Goal: Transaction & Acquisition: Subscribe to service/newsletter

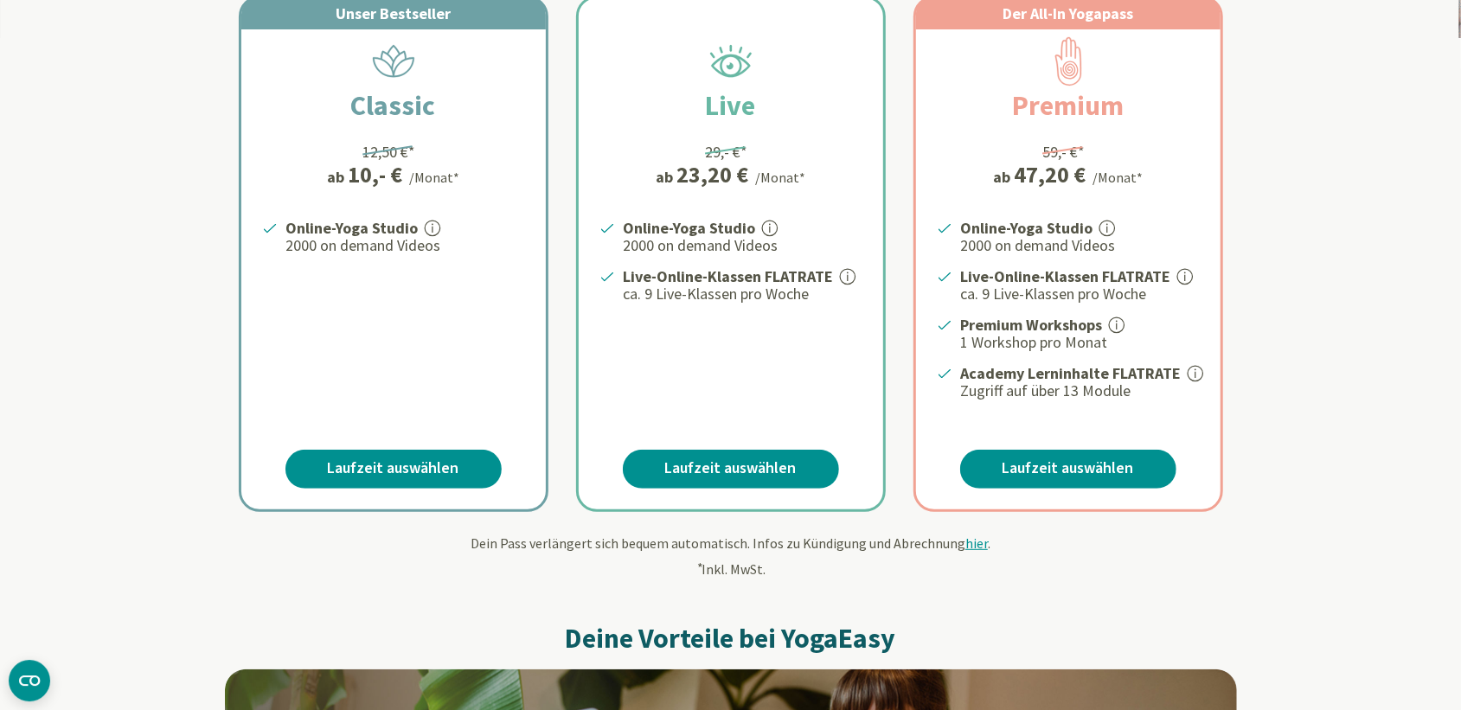
scroll to position [311, 0]
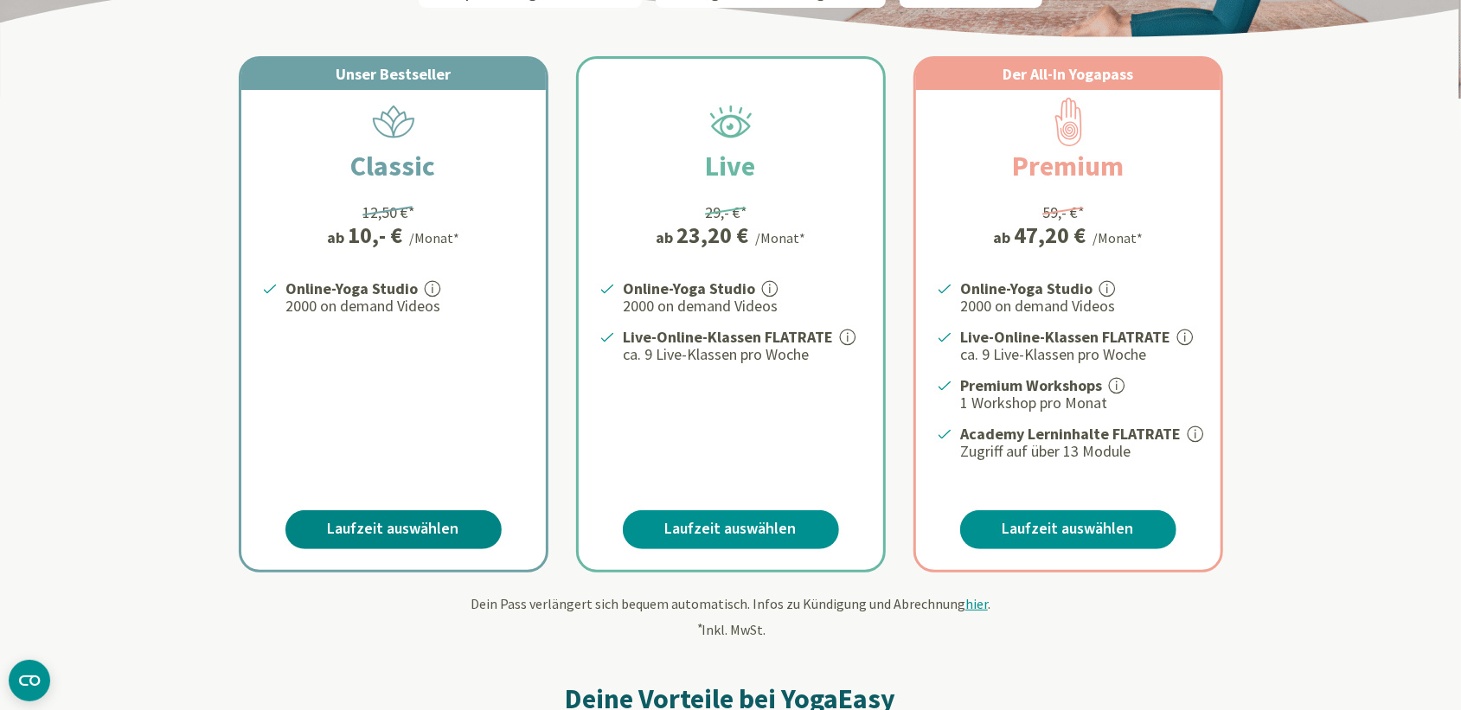
click at [402, 517] on link "Laufzeit auswählen" at bounding box center [393, 529] width 216 height 39
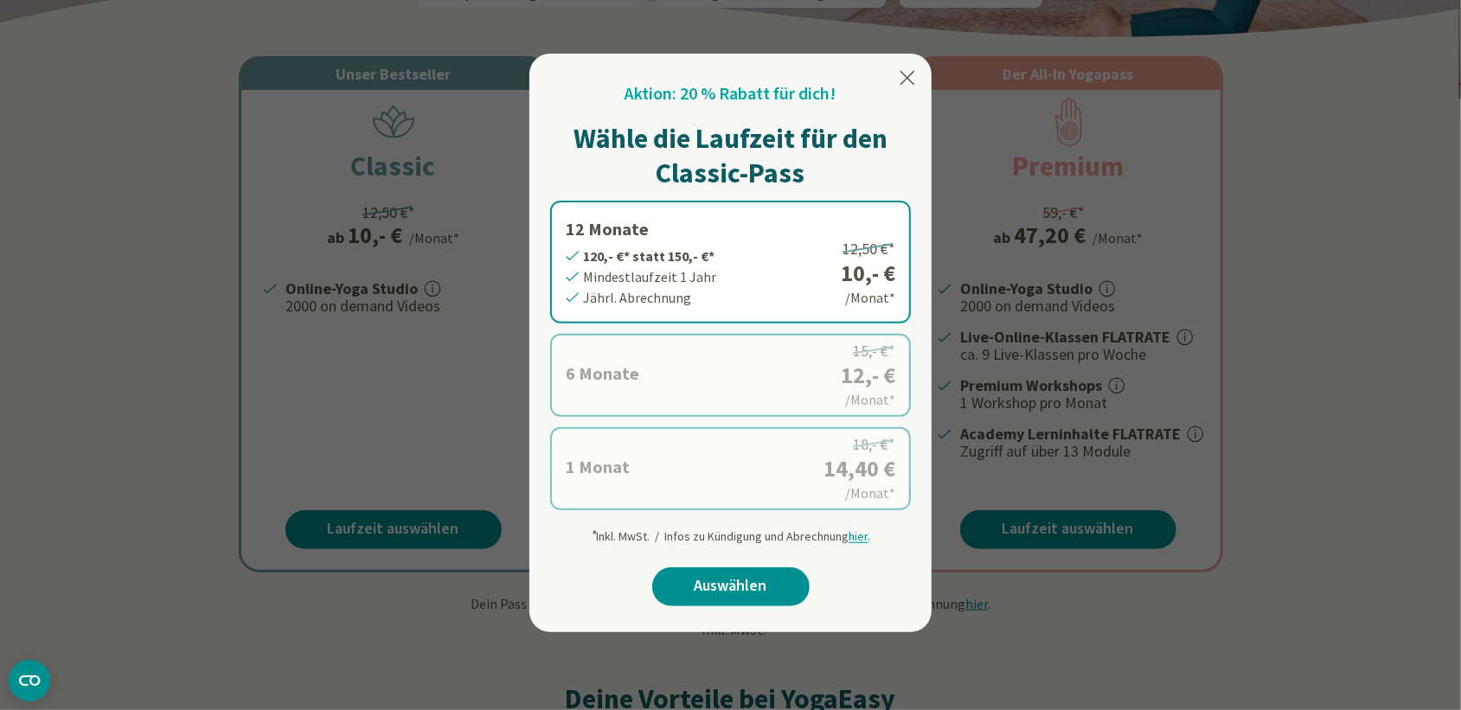
click at [651, 478] on label "1 Monat 14,40 €* statt 18,- €* Mindestlaufzeit 1 Monat Monatl. Abrechnung 18,- …" at bounding box center [730, 468] width 361 height 83
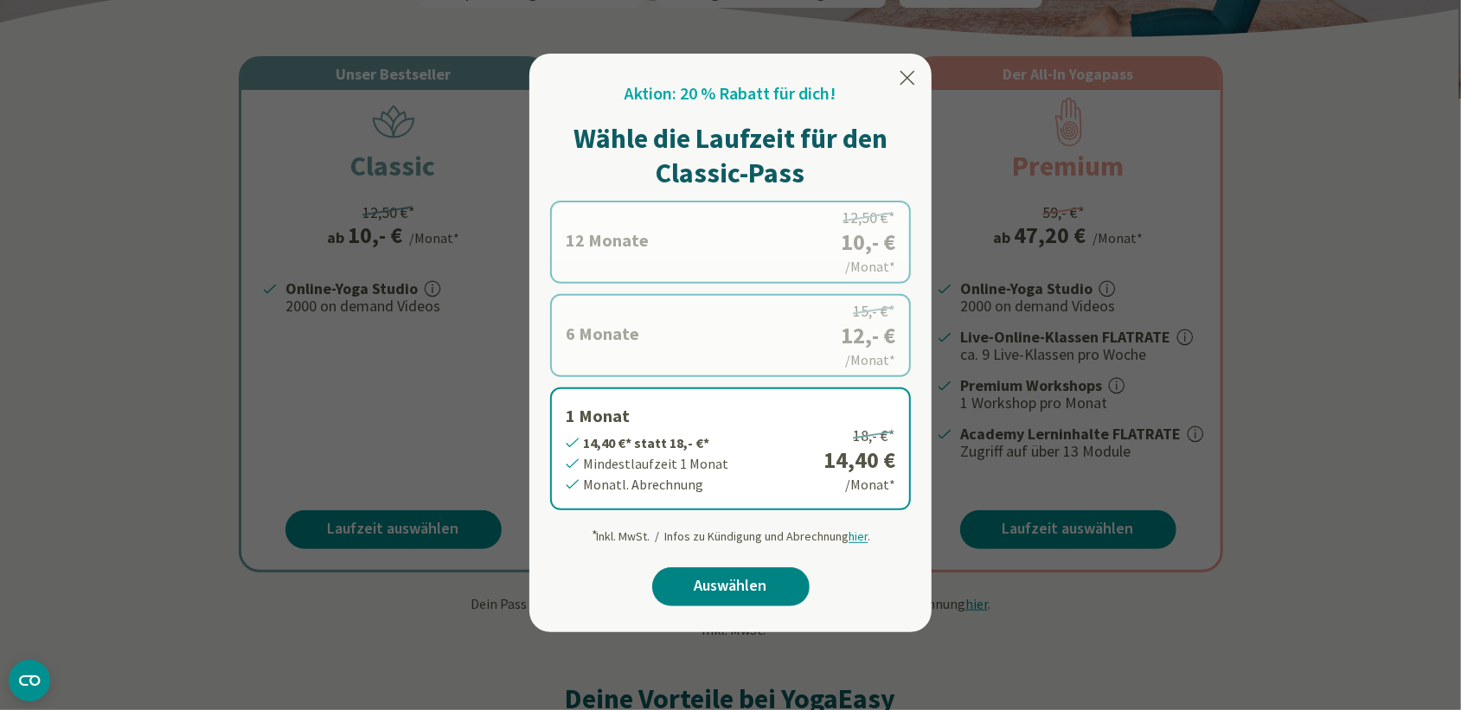
click at [727, 586] on link "Auswählen" at bounding box center [730, 586] width 157 height 39
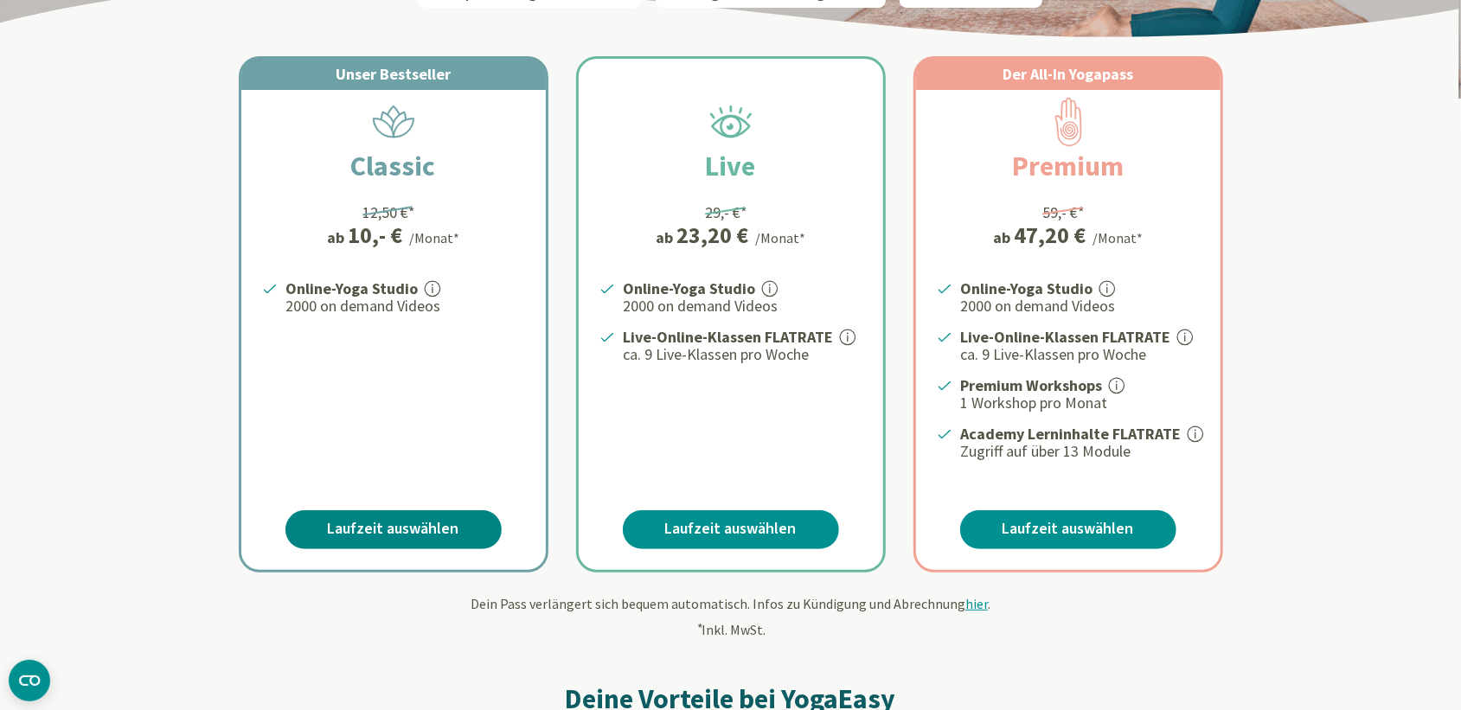
scroll to position [311, 0]
click at [400, 516] on link "Laufzeit auswählen" at bounding box center [393, 529] width 216 height 39
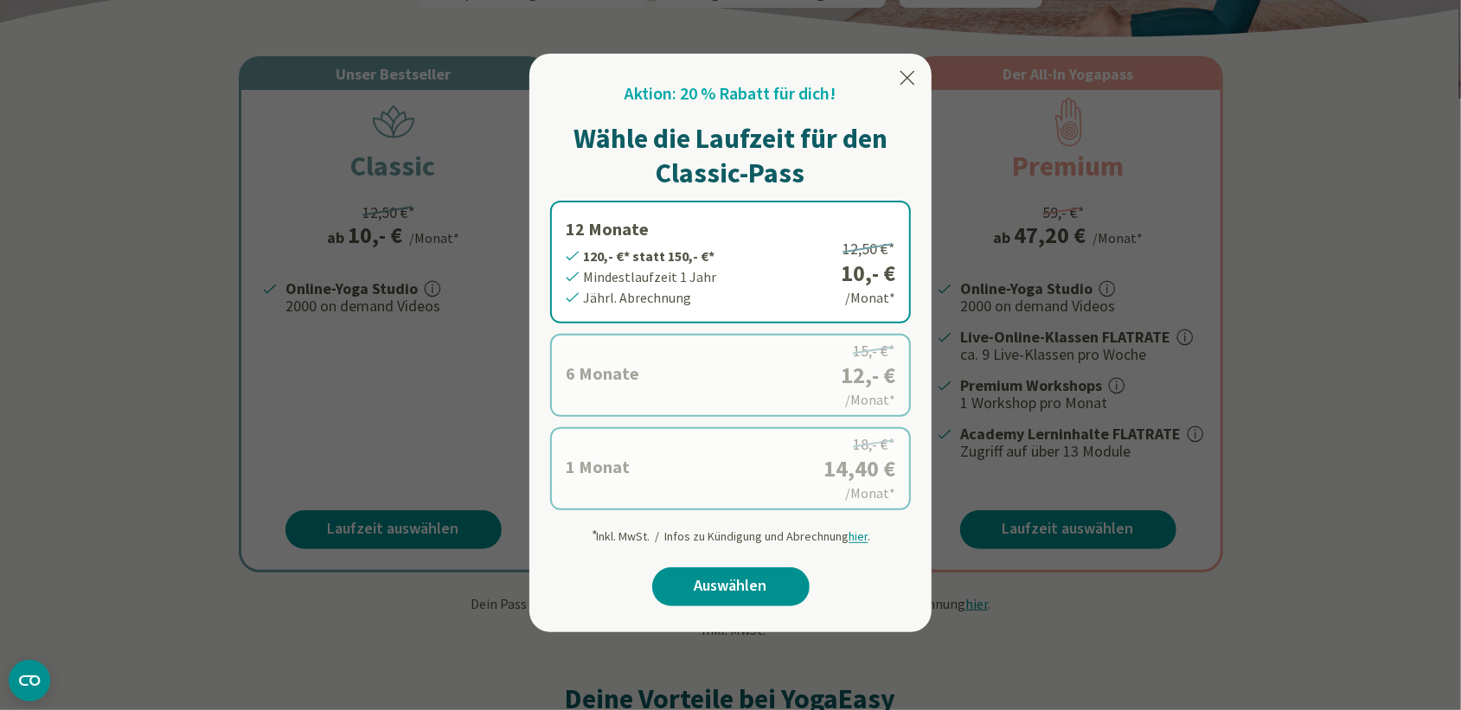
click at [730, 465] on label "1 Monat 14,40 €* statt 18,- €* Mindestlaufzeit 1 Monat Monatl. Abrechnung 18,- …" at bounding box center [730, 468] width 361 height 83
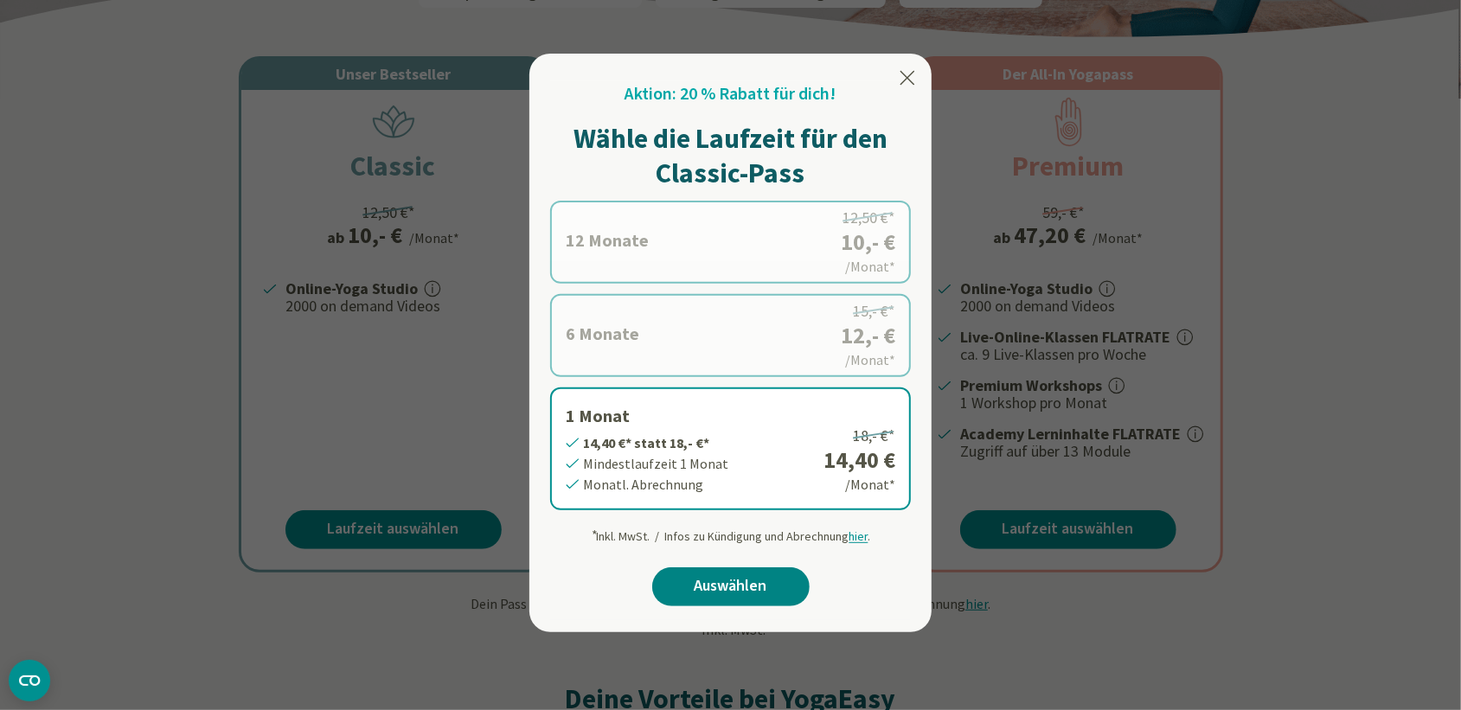
click at [741, 586] on link "Auswählen" at bounding box center [730, 586] width 157 height 39
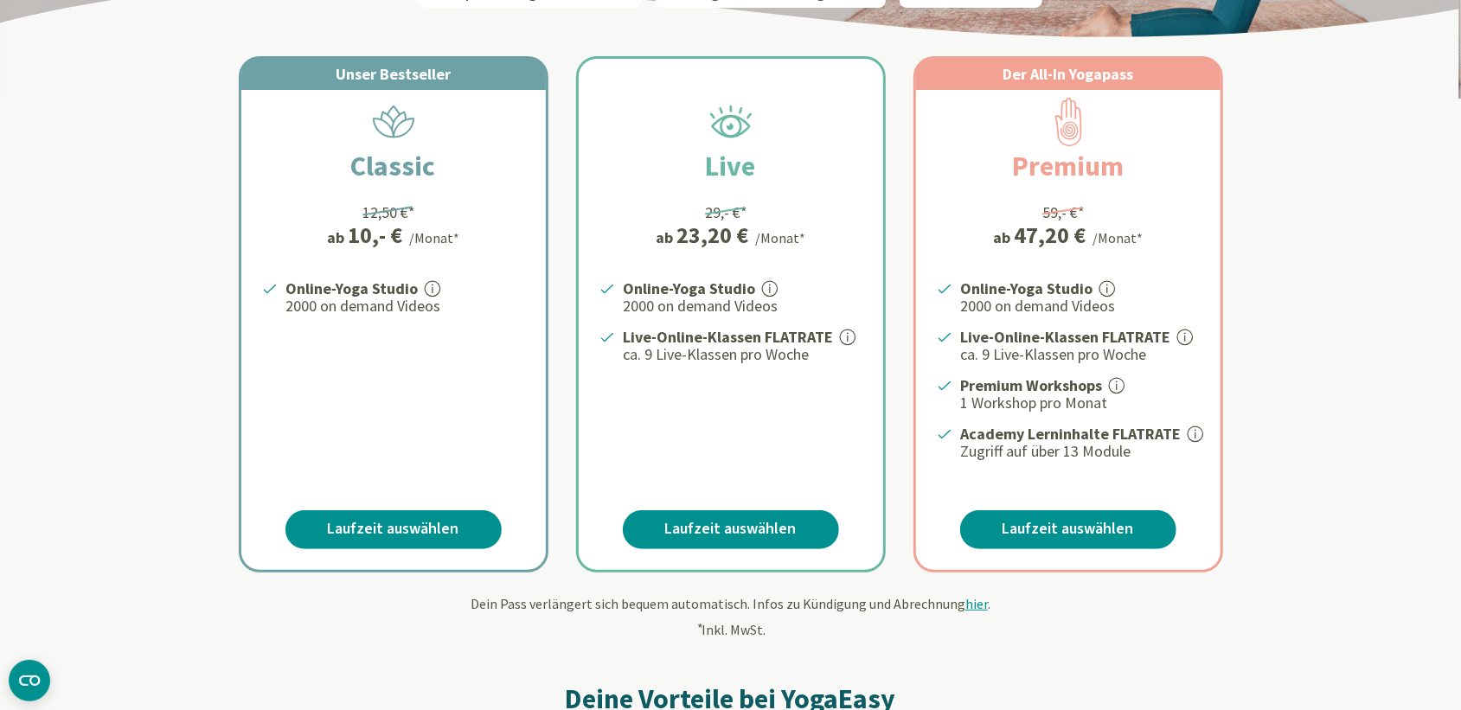
scroll to position [311, 0]
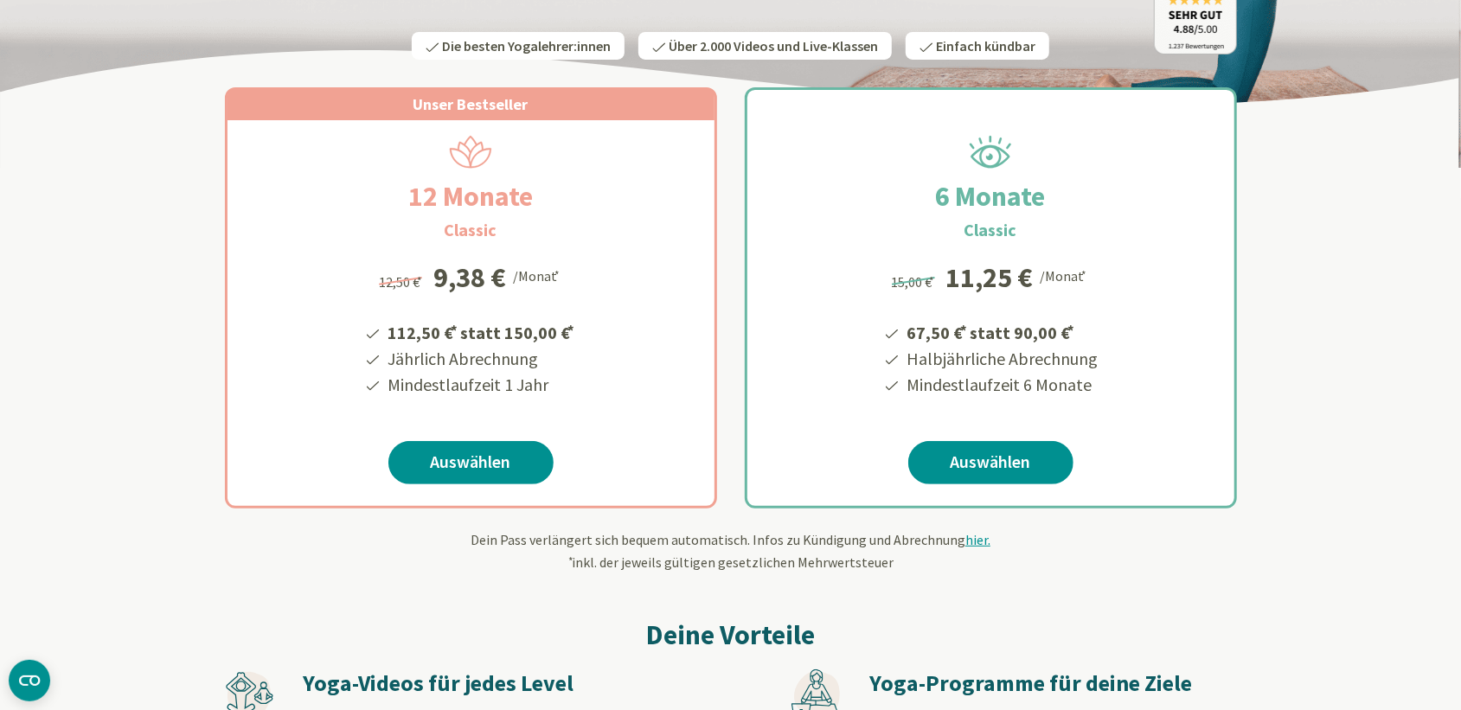
scroll to position [249, 0]
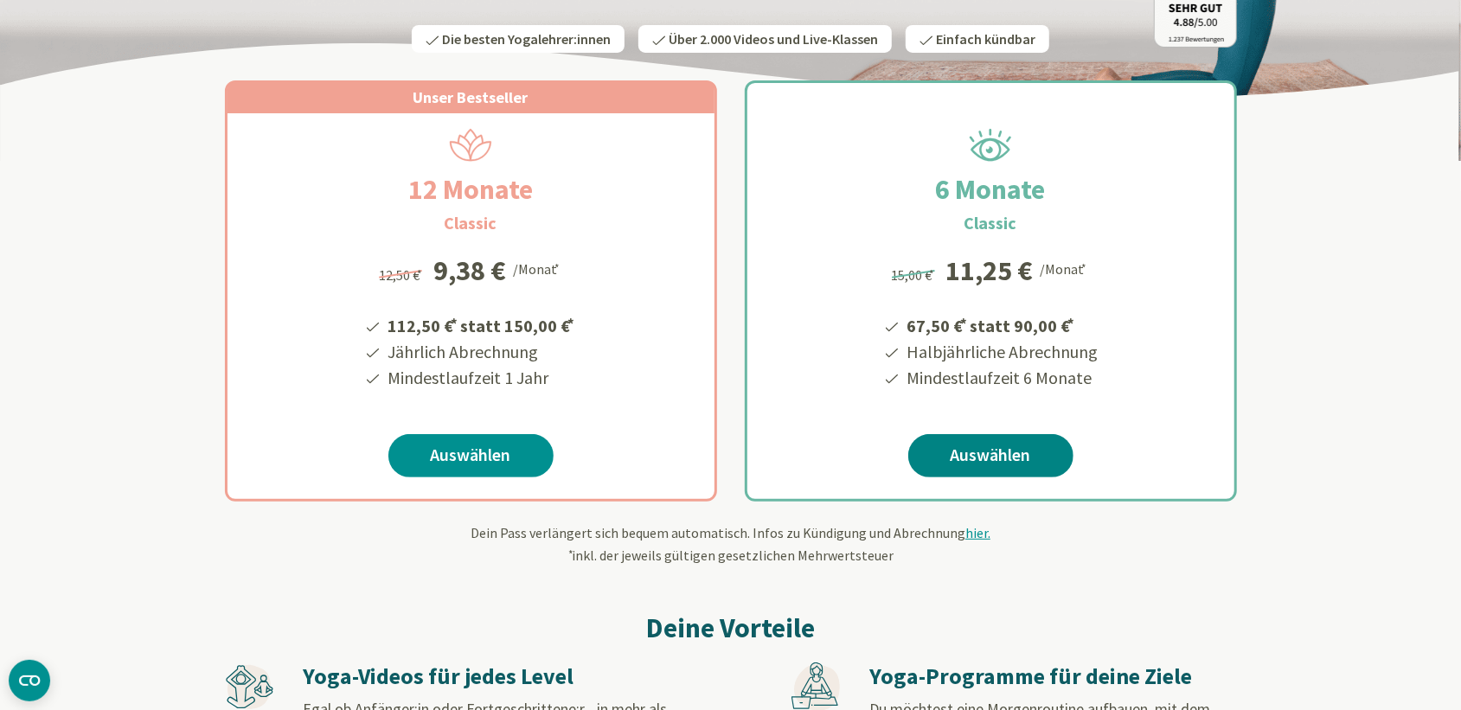
click at [1001, 458] on link "Auswählen" at bounding box center [990, 455] width 165 height 43
